Goal: Obtain resource: Obtain resource

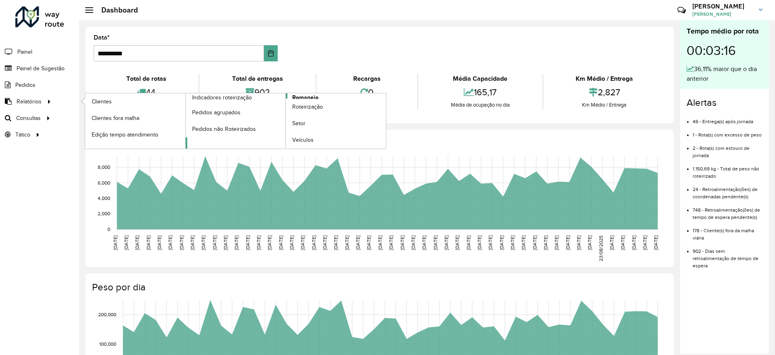
click at [316, 96] on span "Romaneio" at bounding box center [305, 97] width 26 height 8
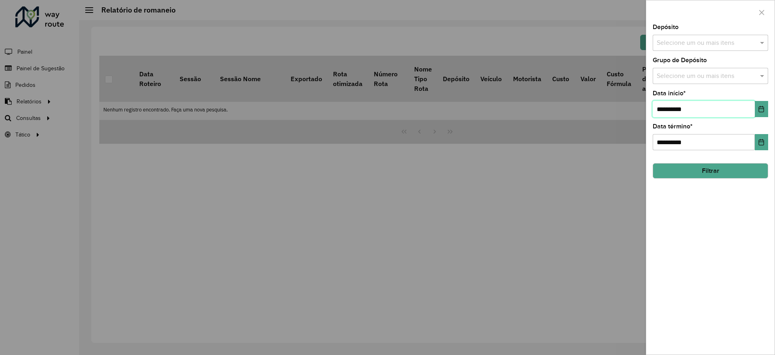
click at [678, 106] on input "**********" at bounding box center [703, 109] width 102 height 16
click at [709, 42] on input "text" at bounding box center [705, 43] width 103 height 10
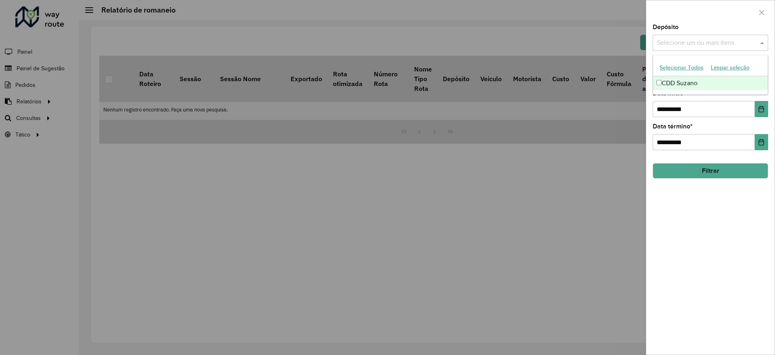
click at [711, 79] on div "CDD Suzano" at bounding box center [710, 83] width 115 height 14
click at [718, 15] on div at bounding box center [710, 12] width 128 height 24
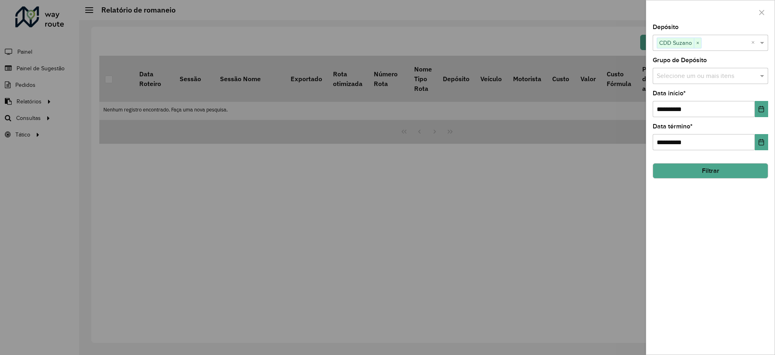
click at [712, 82] on div "Selecione um ou mais itens" at bounding box center [709, 76] width 115 height 16
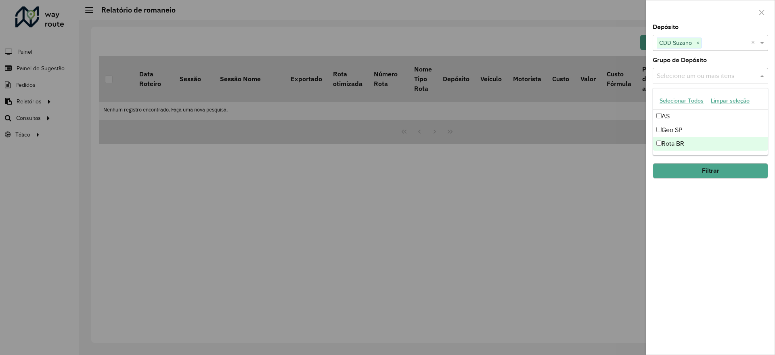
click at [679, 139] on div "Rota BR" at bounding box center [710, 144] width 115 height 14
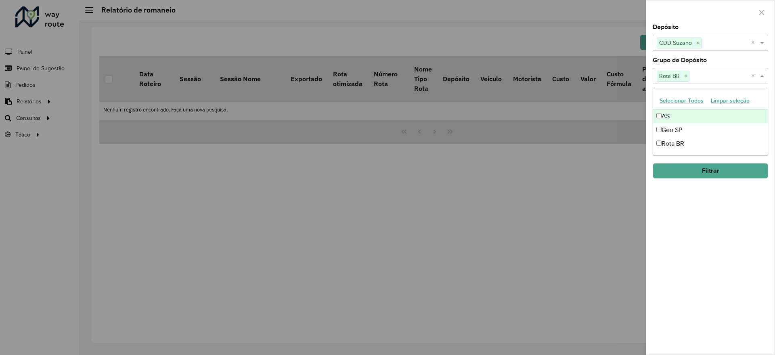
click at [717, 59] on div "Grupo de Depósito Selecione um ou mais itens Rota BR × ×" at bounding box center [709, 70] width 115 height 27
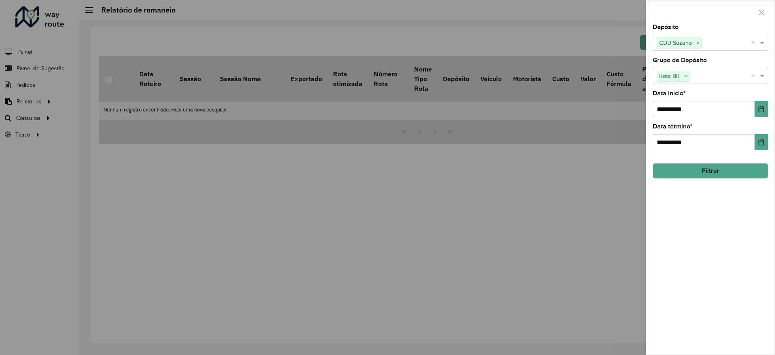
click at [693, 176] on button "Filtrar" at bounding box center [709, 170] width 115 height 15
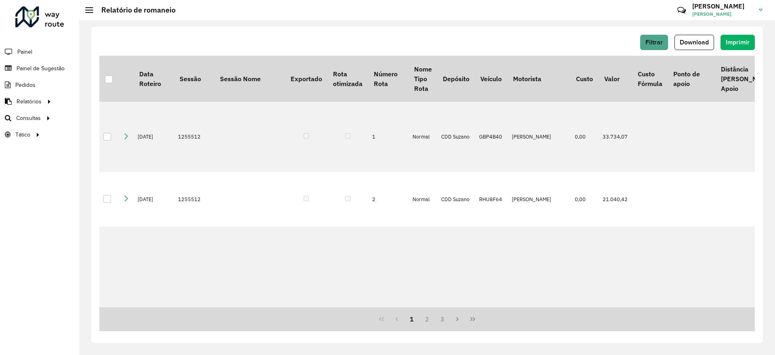
click at [657, 31] on div "Filtrar Download Imprimir Data Roteiro Sessão Sessão Nome Exportado Rota otimiz…" at bounding box center [426, 185] width 671 height 316
click at [658, 42] on span "Filtrar" at bounding box center [653, 42] width 17 height 7
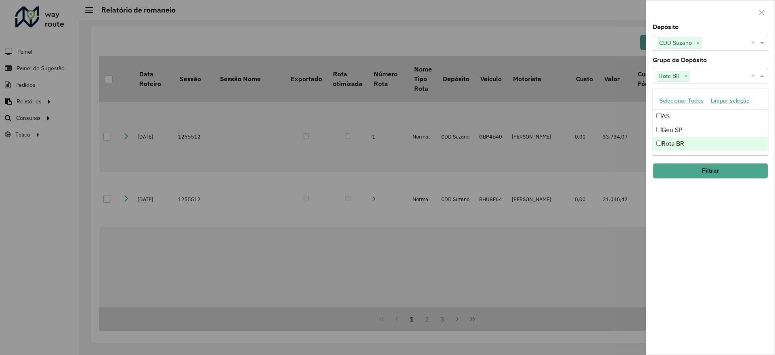
click at [696, 76] on input "text" at bounding box center [720, 76] width 62 height 10
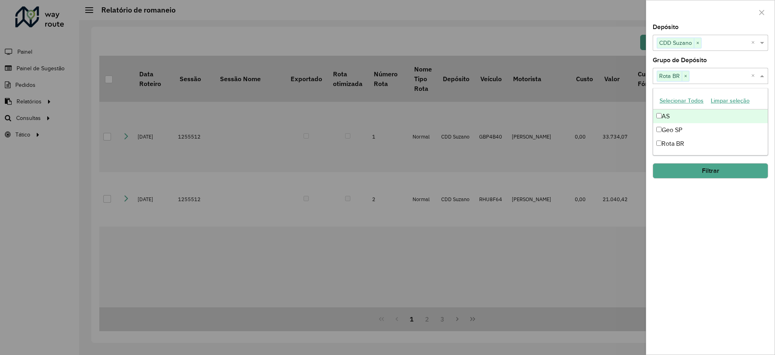
click at [662, 115] on div "AS" at bounding box center [710, 116] width 115 height 14
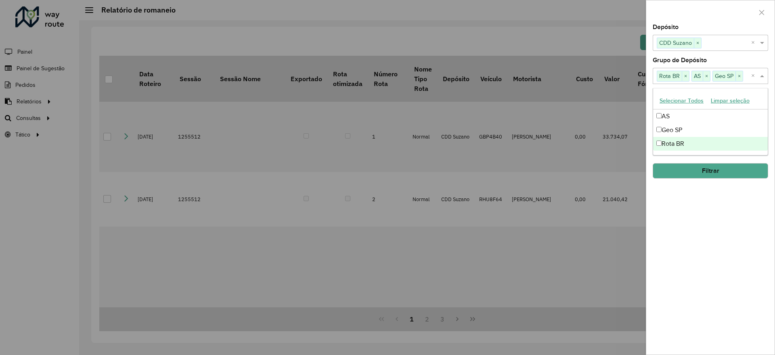
click at [677, 164] on button "Filtrar" at bounding box center [709, 170] width 115 height 15
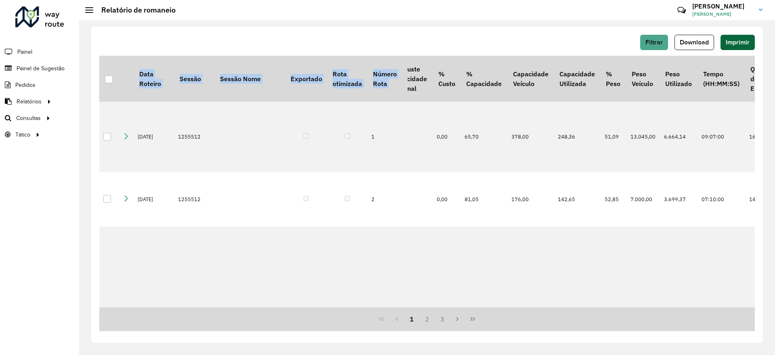
drag, startPoint x: 755, startPoint y: 75, endPoint x: 748, endPoint y: 47, distance: 28.2
click at [748, 47] on div "Filtrar Download Imprimir Data Roteiro Sessão Sessão Nome Exportado Rota otimiz…" at bounding box center [426, 185] width 671 height 316
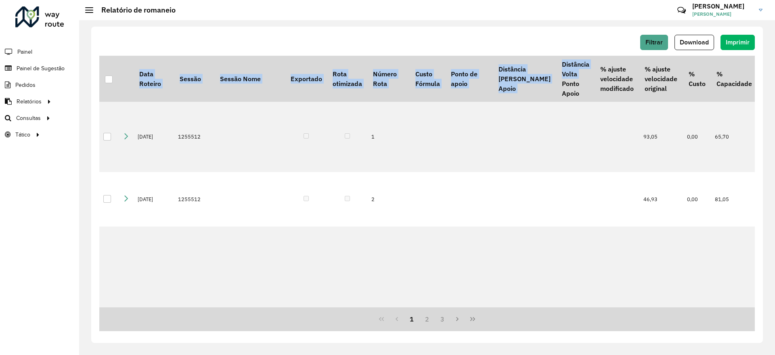
scroll to position [0, 86]
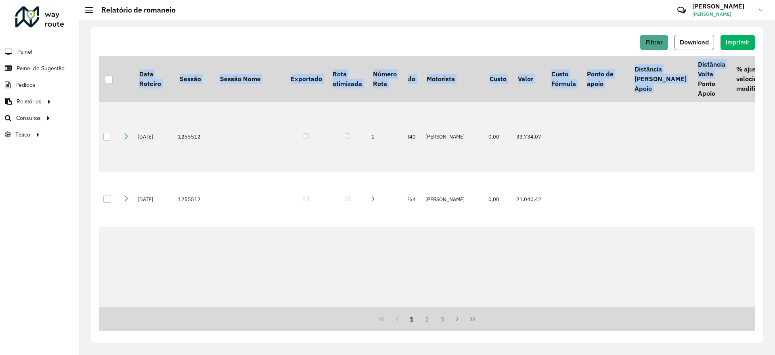
click at [700, 41] on span "Download" at bounding box center [694, 42] width 29 height 7
